Goal: Task Accomplishment & Management: Use online tool/utility

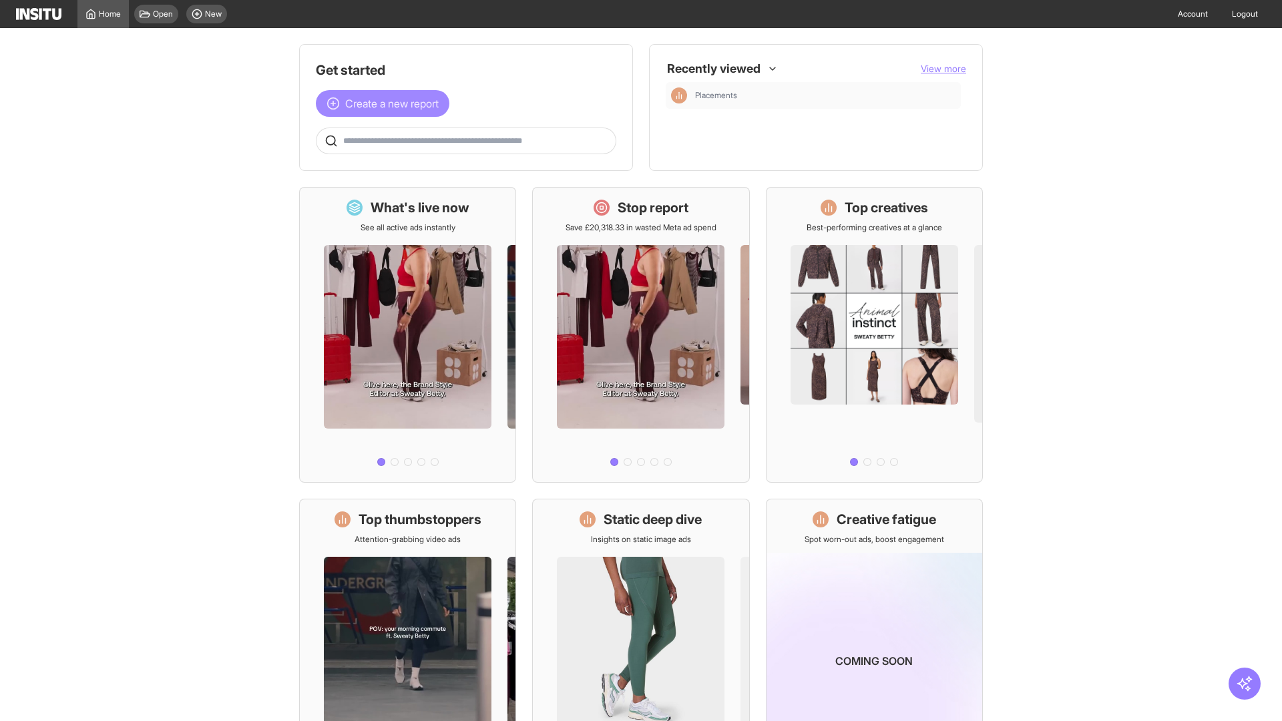
click at [386, 103] on span "Create a new report" at bounding box center [391, 103] width 93 height 16
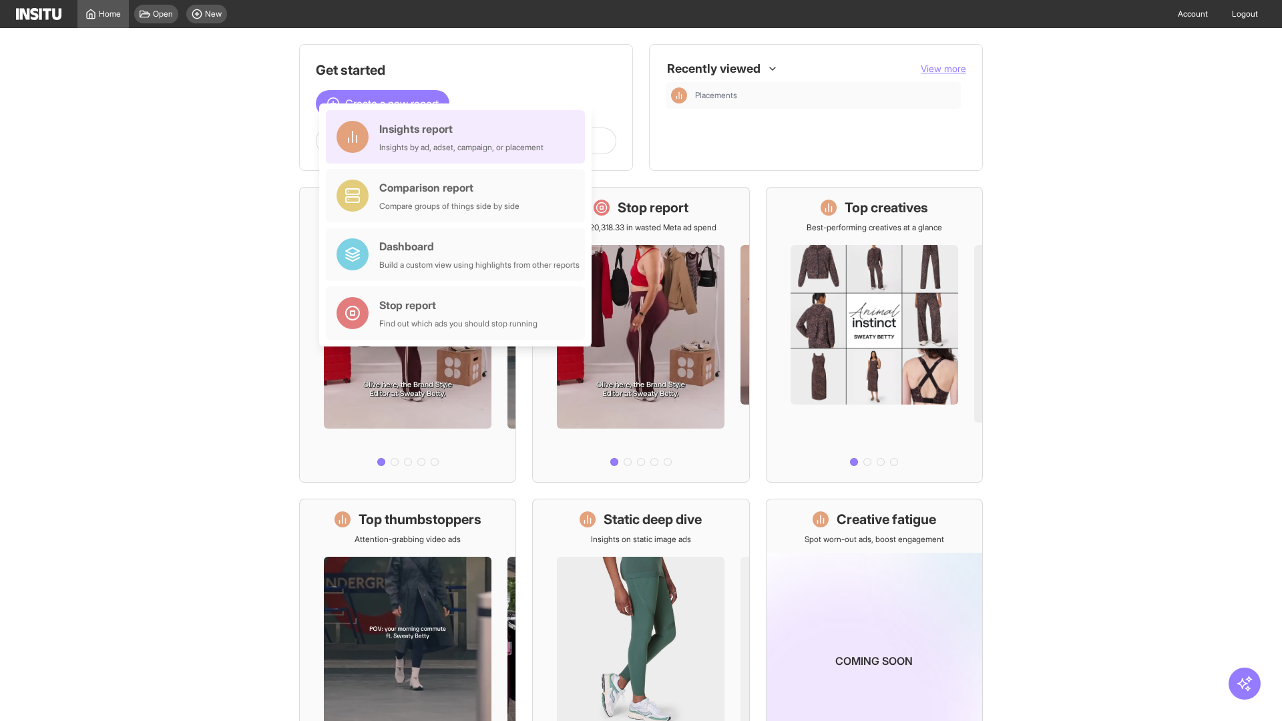
click at [459, 137] on div "Insights report Insights by ad, adset, campaign, or placement" at bounding box center [461, 137] width 164 height 32
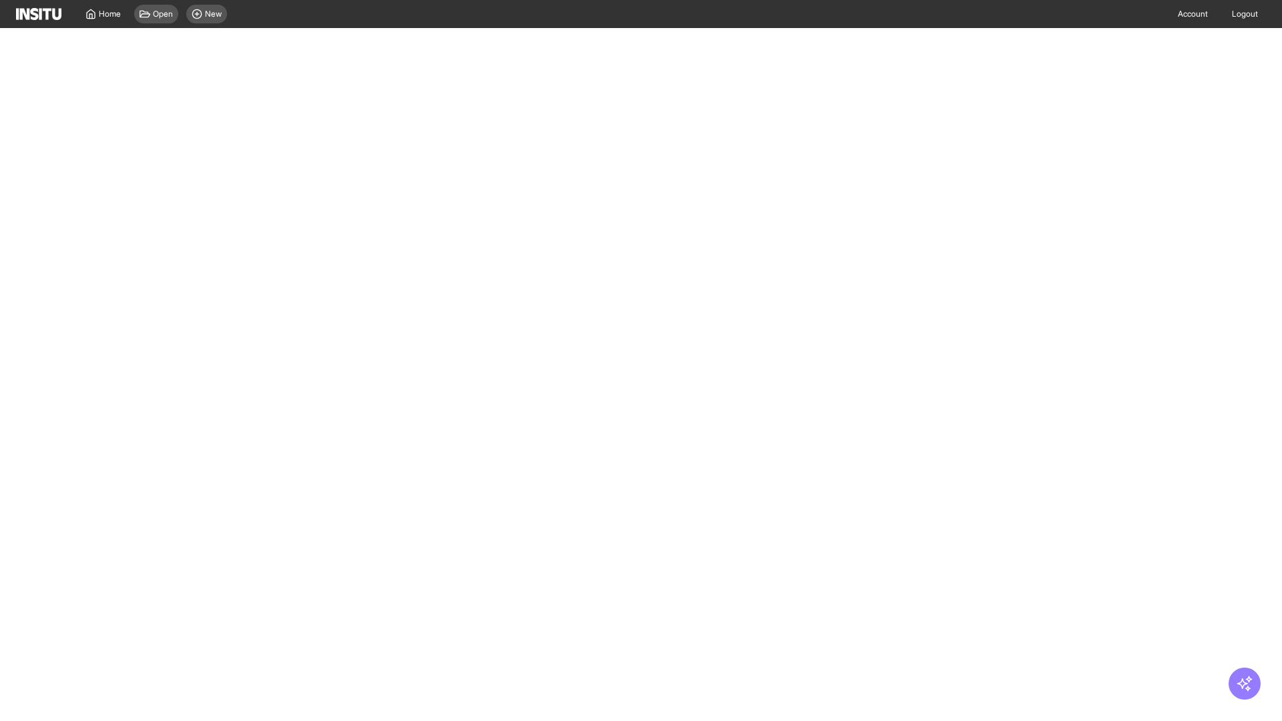
select select "**"
